Goal: Information Seeking & Learning: Learn about a topic

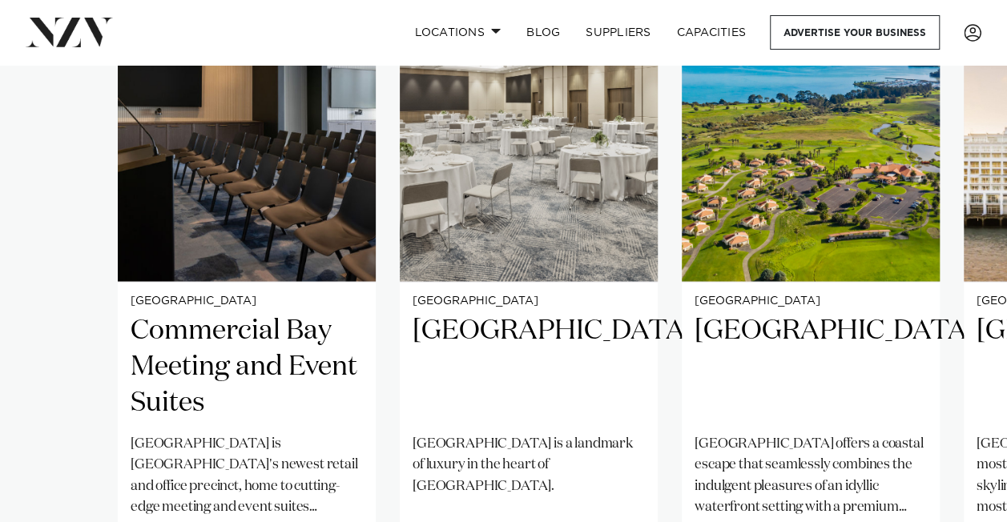
scroll to position [1522, 0]
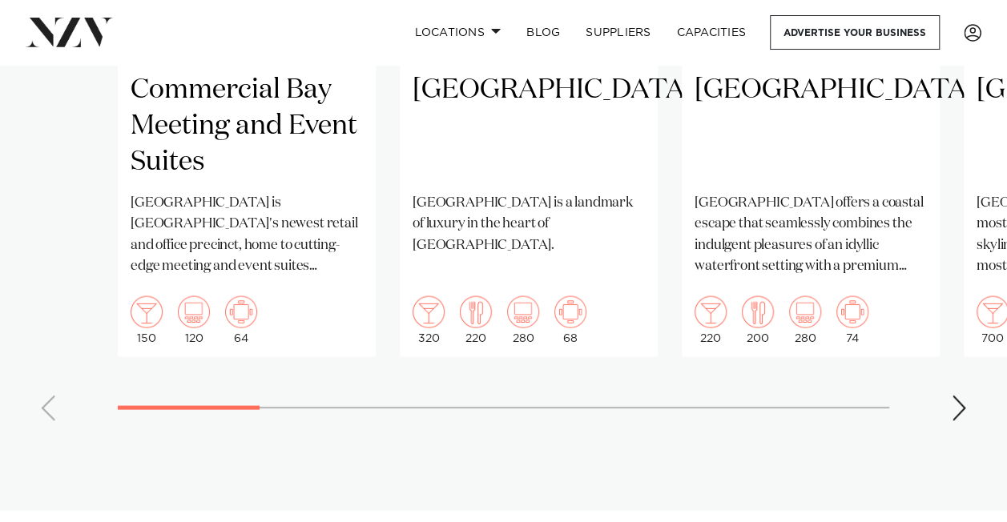
click at [963, 396] on div "Next slide" at bounding box center [959, 409] width 16 height 26
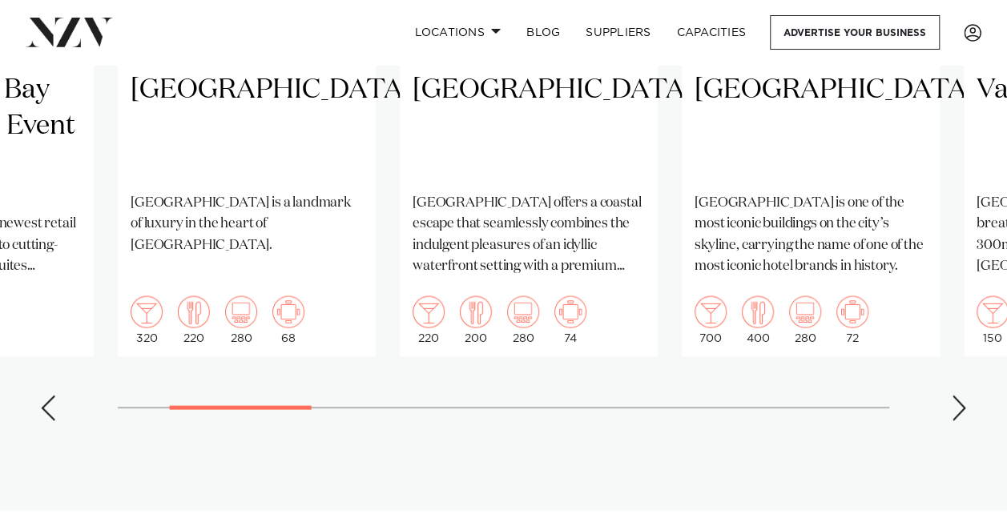
click at [963, 396] on div "Next slide" at bounding box center [959, 409] width 16 height 26
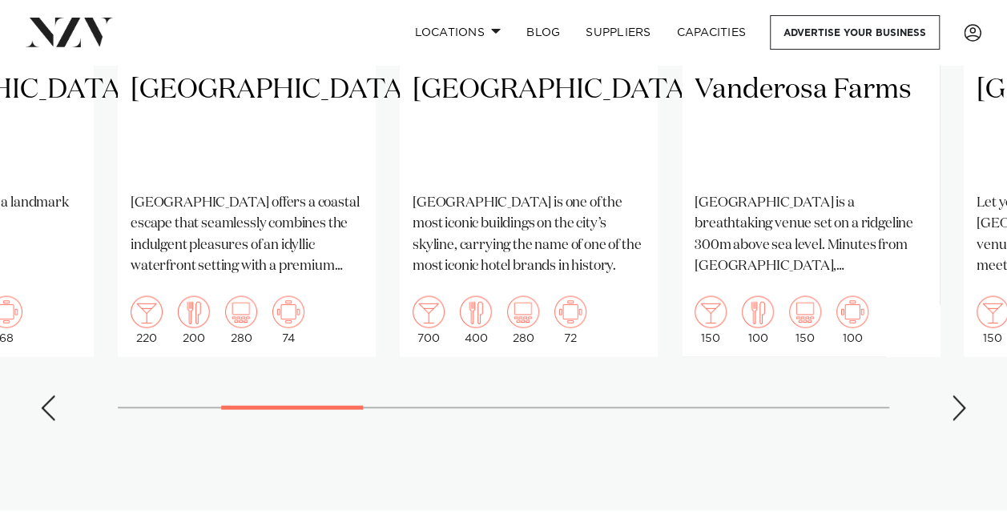
click at [963, 396] on div "Next slide" at bounding box center [959, 409] width 16 height 26
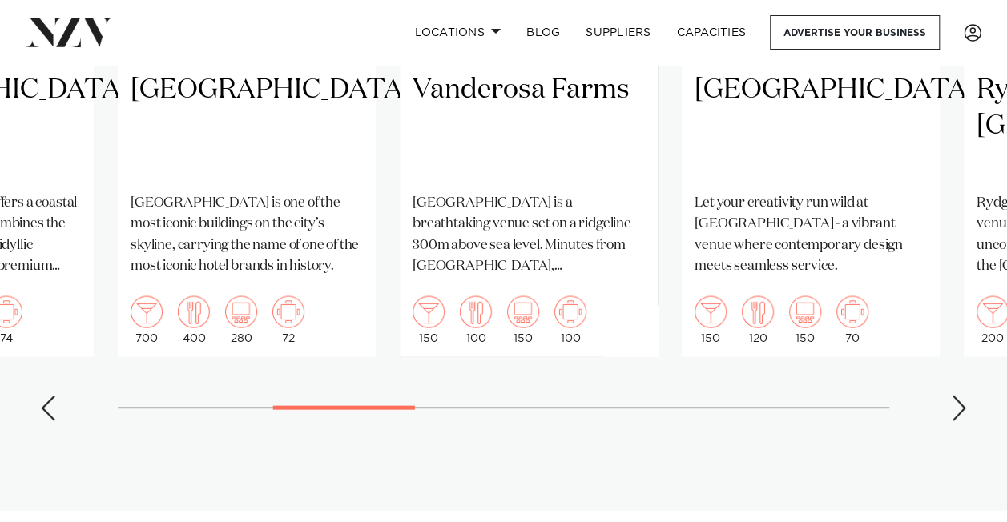
click at [963, 396] on div "Next slide" at bounding box center [959, 409] width 16 height 26
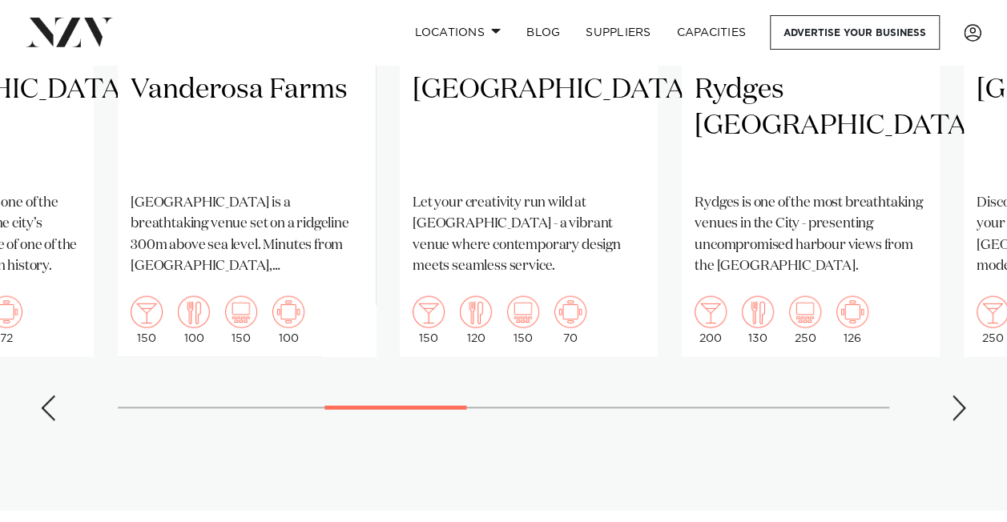
click at [963, 396] on div "Next slide" at bounding box center [959, 409] width 16 height 26
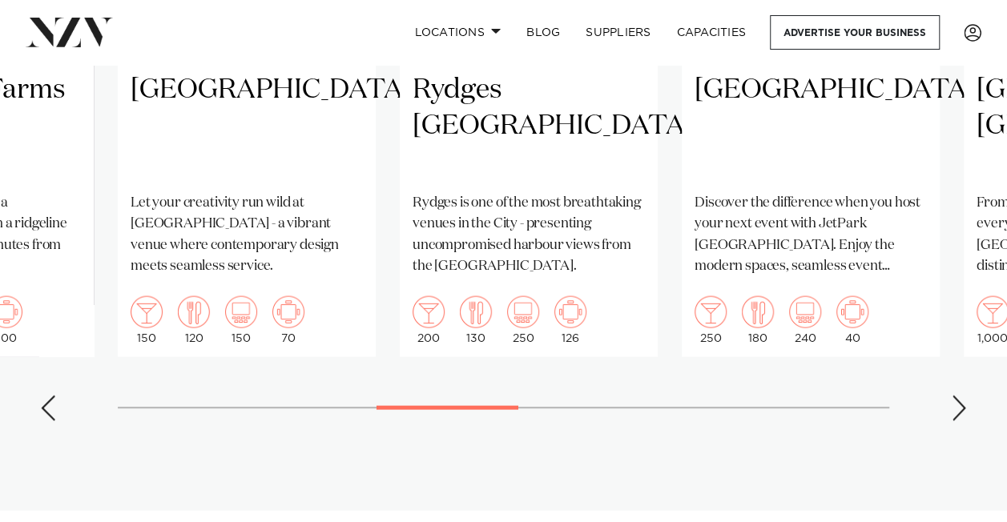
click at [963, 396] on div "Next slide" at bounding box center [959, 409] width 16 height 26
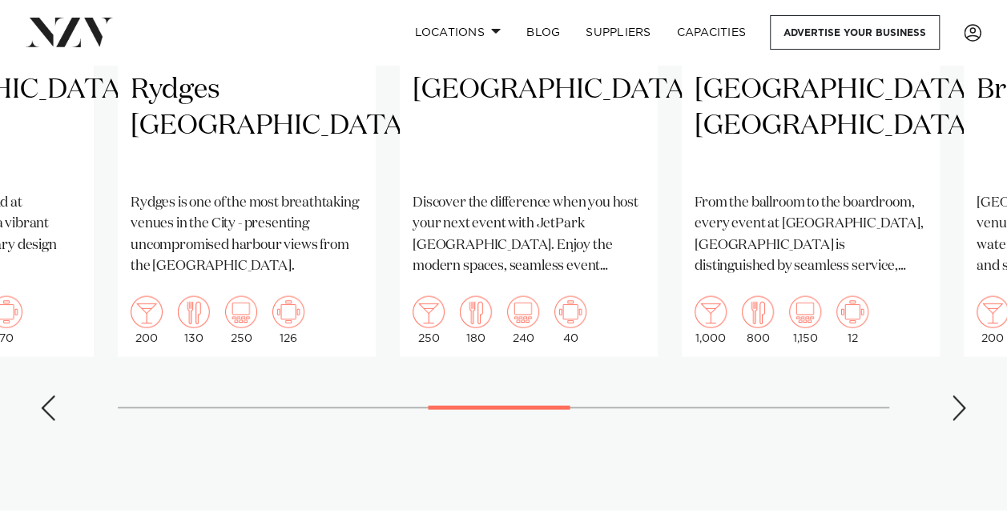
click at [963, 396] on div "Next slide" at bounding box center [959, 409] width 16 height 26
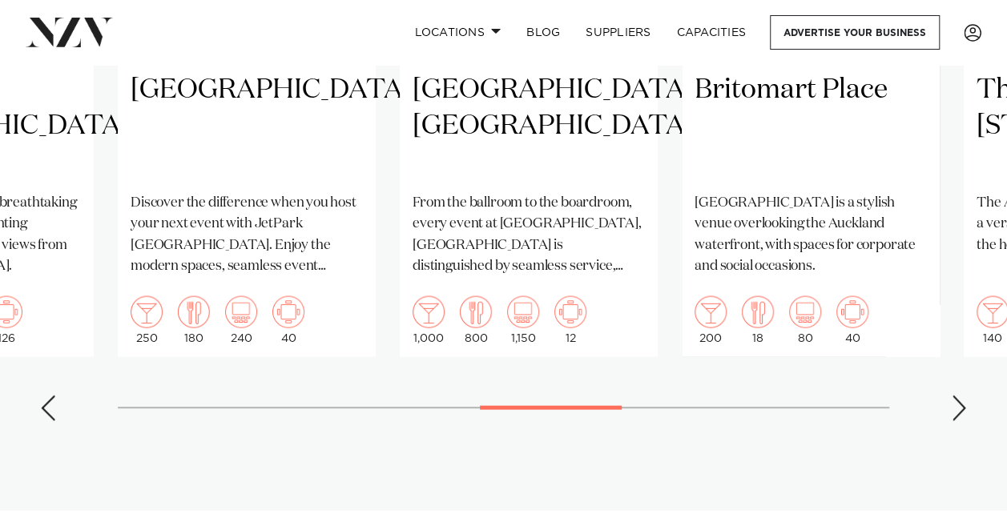
click at [963, 396] on div "Next slide" at bounding box center [959, 409] width 16 height 26
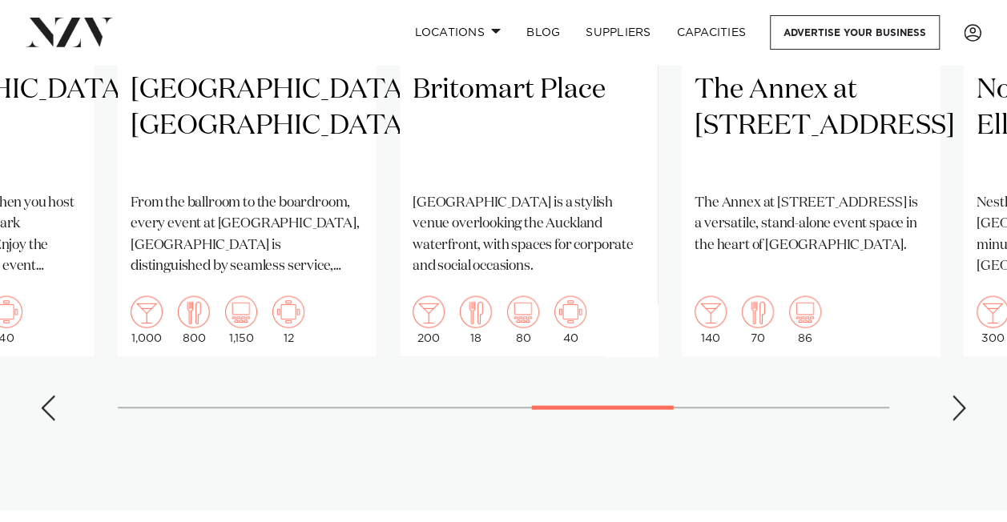
click at [54, 396] on div "Previous slide" at bounding box center [48, 409] width 16 height 26
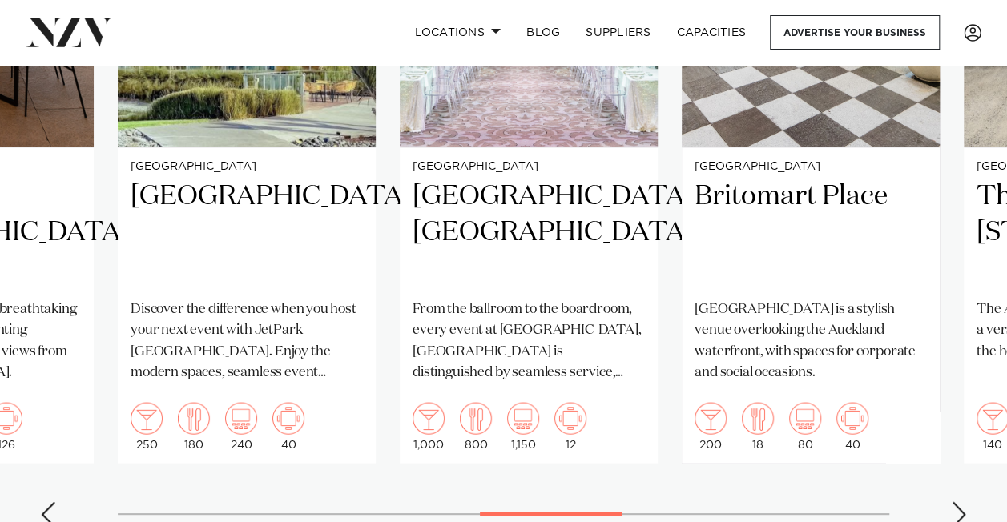
scroll to position [1442, 0]
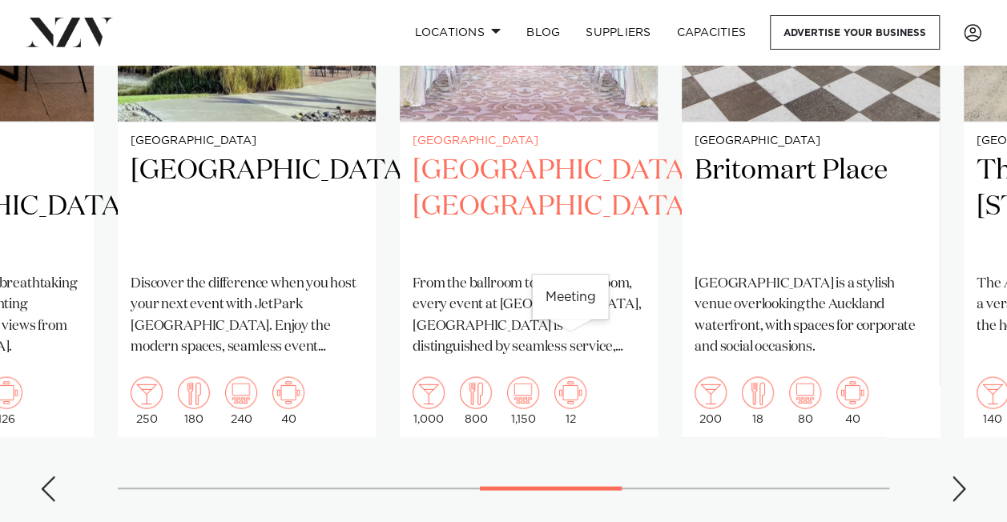
click at [565, 376] on img "9 / 15" at bounding box center [570, 392] width 32 height 32
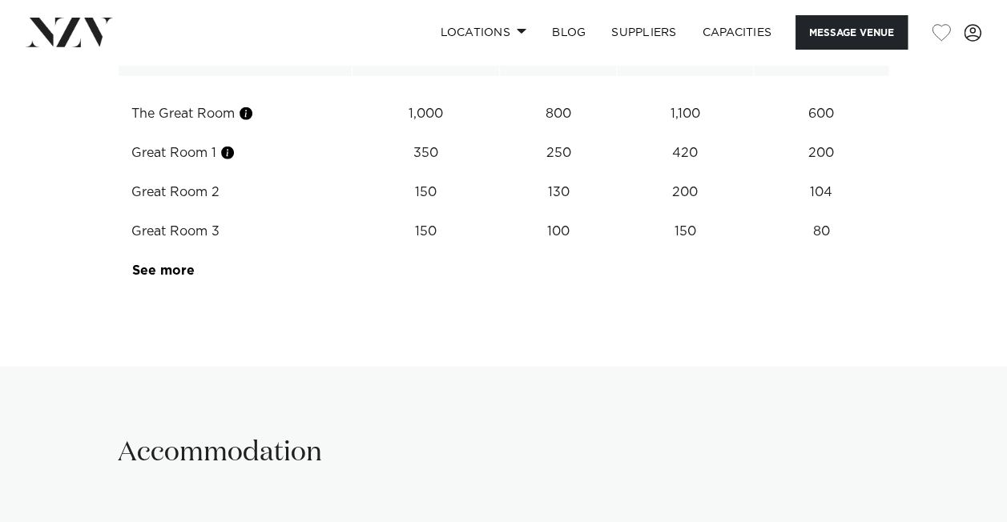
scroll to position [2082, 0]
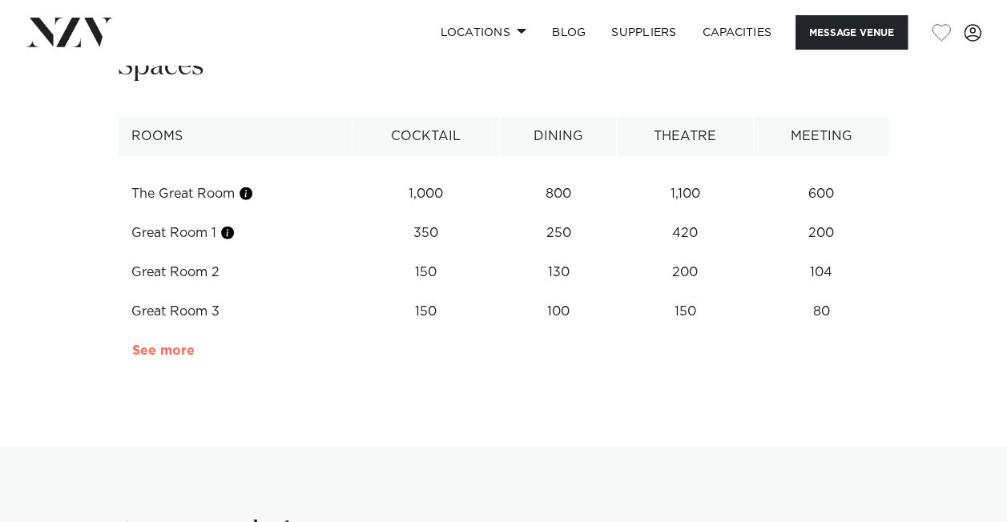
click at [175, 346] on link "See more" at bounding box center [194, 350] width 125 height 13
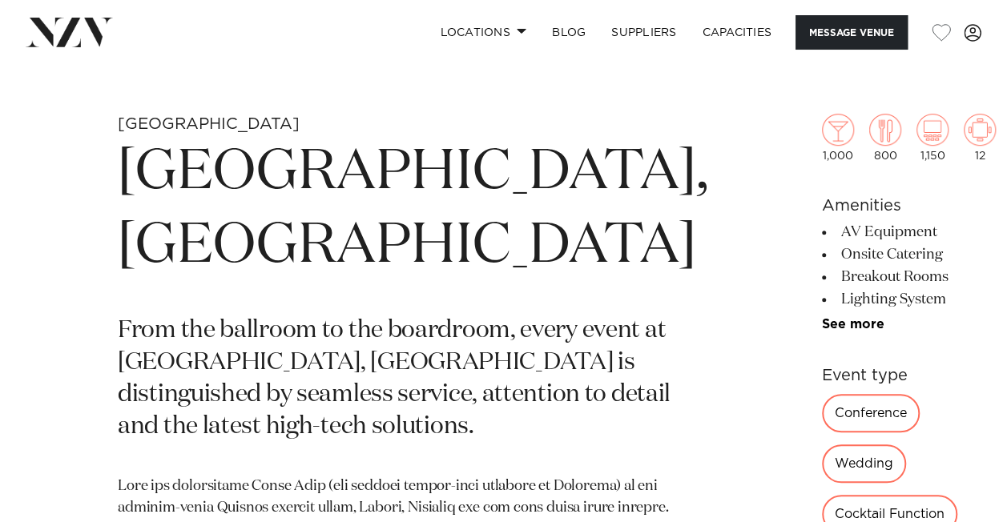
scroll to position [474, 0]
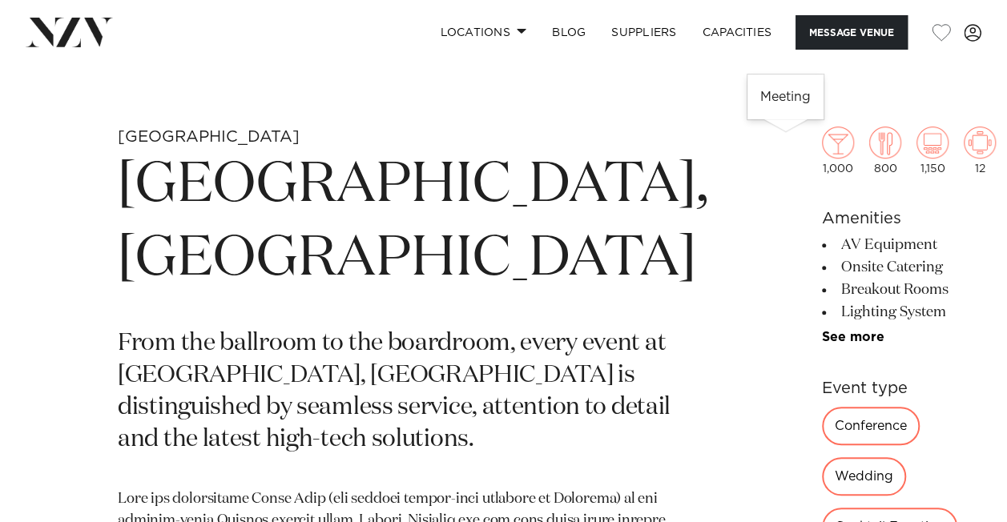
click at [963, 140] on img at bounding box center [979, 143] width 32 height 32
click at [963, 143] on img at bounding box center [979, 143] width 32 height 32
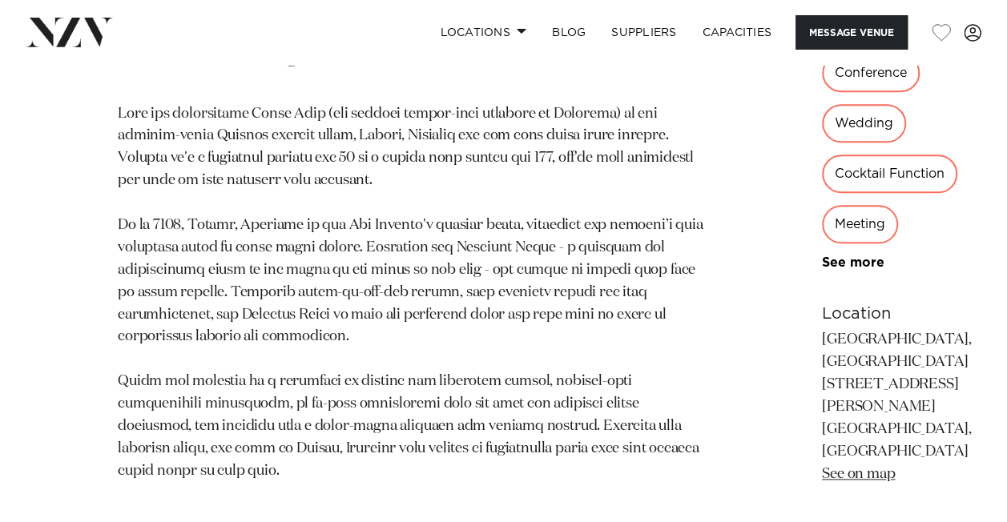
scroll to position [875, 0]
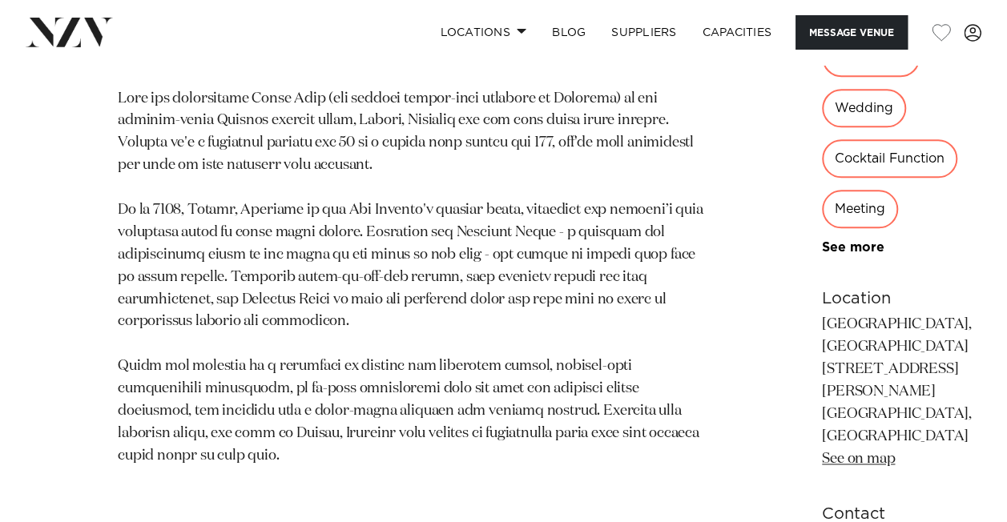
click at [822, 228] on div "Meeting" at bounding box center [860, 209] width 76 height 38
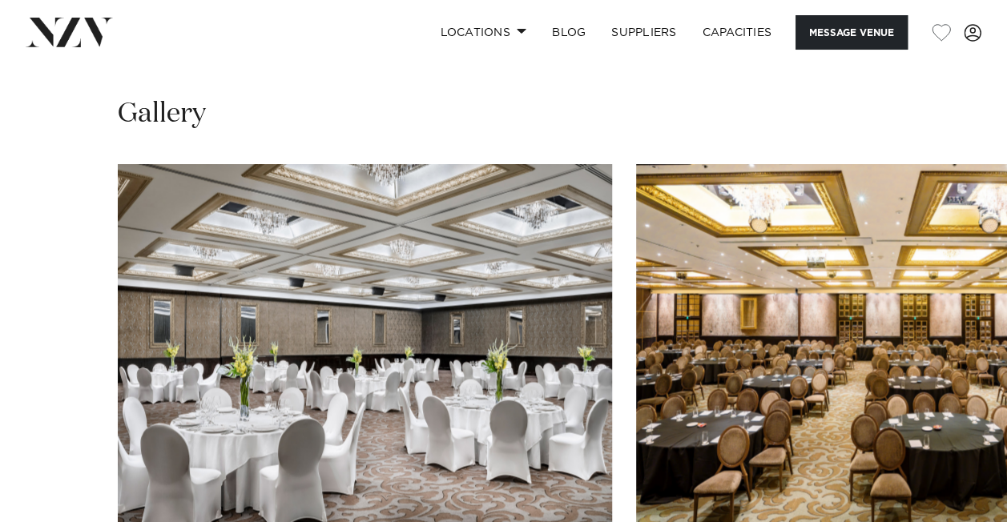
scroll to position [1675, 0]
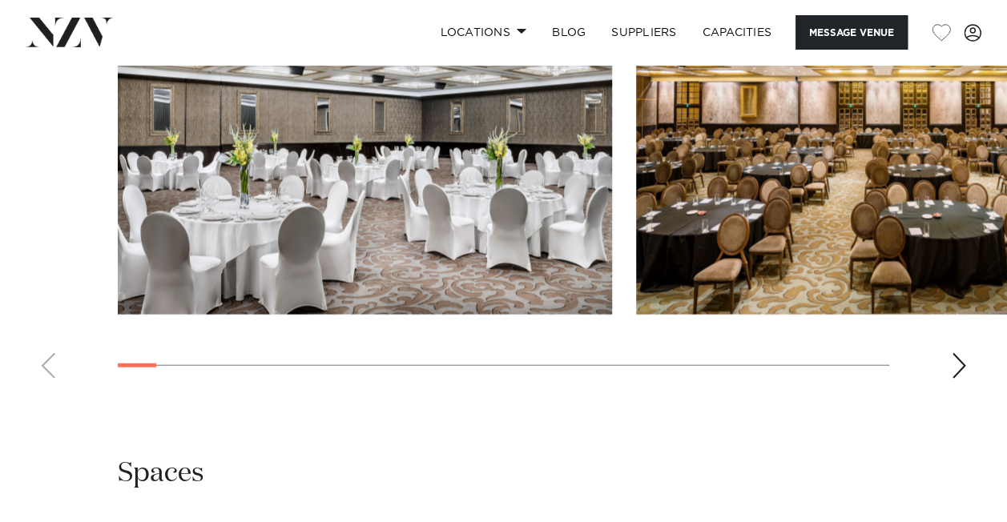
click at [958, 356] on div "Next slide" at bounding box center [959, 366] width 16 height 26
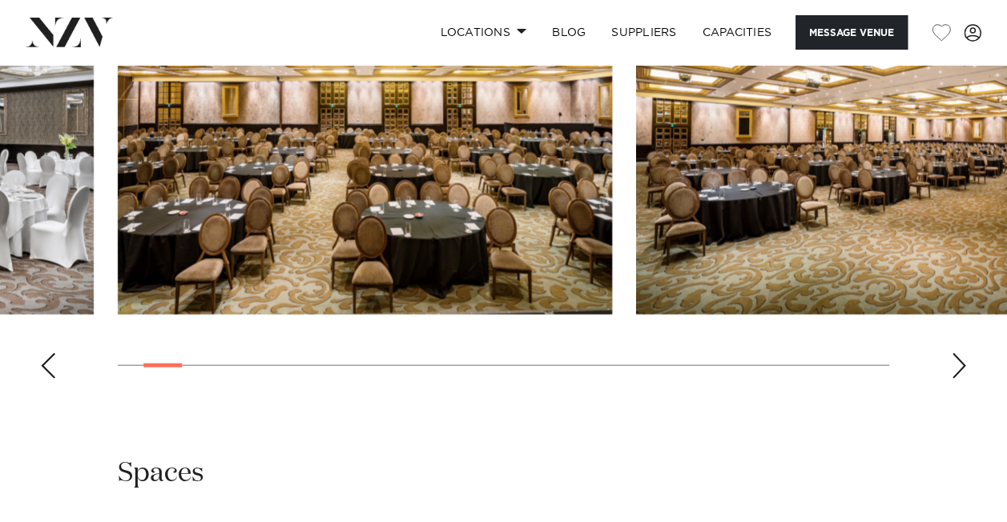
click at [957, 356] on div "Next slide" at bounding box center [959, 366] width 16 height 26
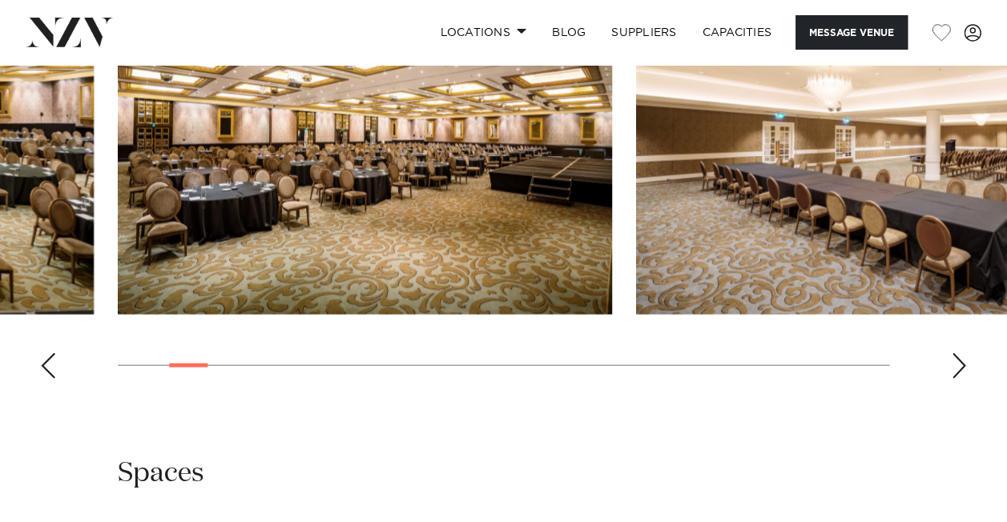
click at [957, 356] on div "Next slide" at bounding box center [959, 366] width 16 height 26
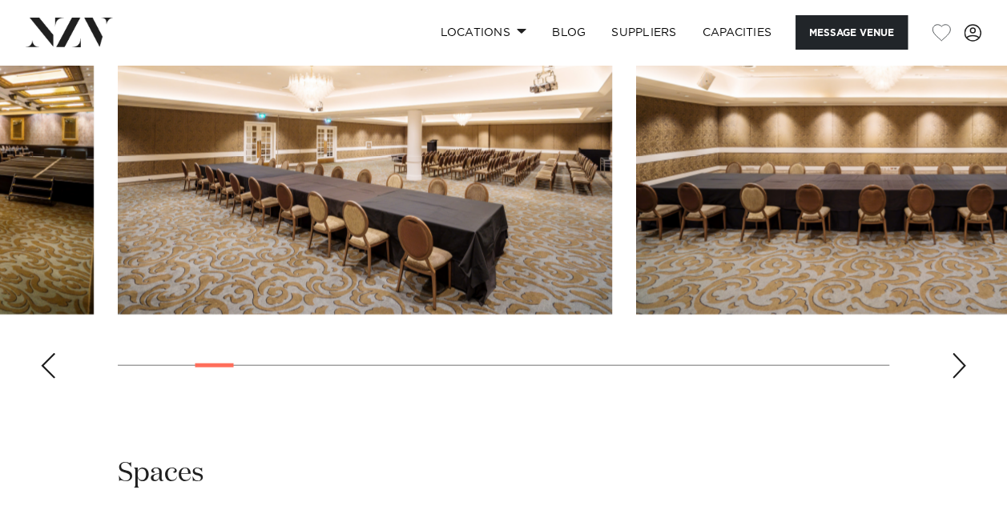
click at [957, 356] on div "Next slide" at bounding box center [959, 366] width 16 height 26
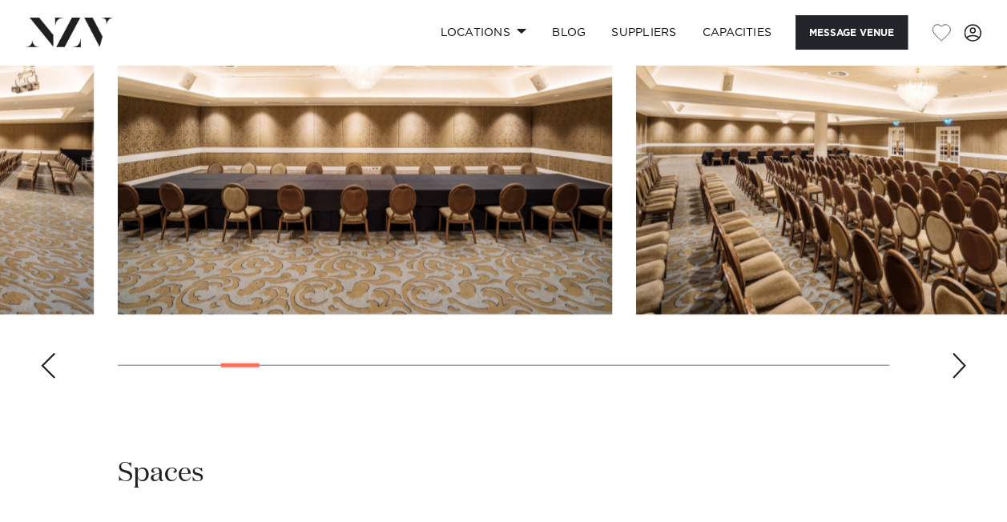
click at [957, 356] on div "Next slide" at bounding box center [959, 366] width 16 height 26
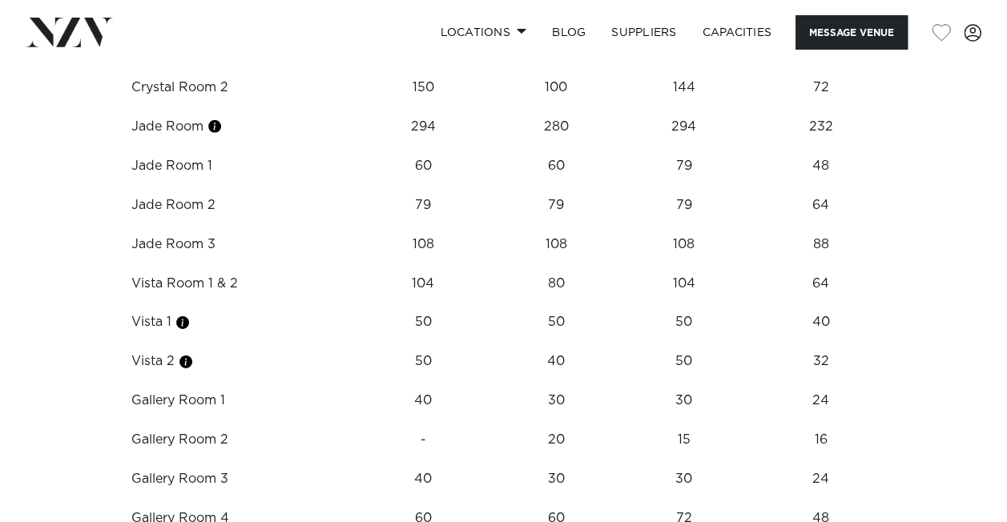
scroll to position [2316, 0]
